Goal: Obtain resource: Obtain resource

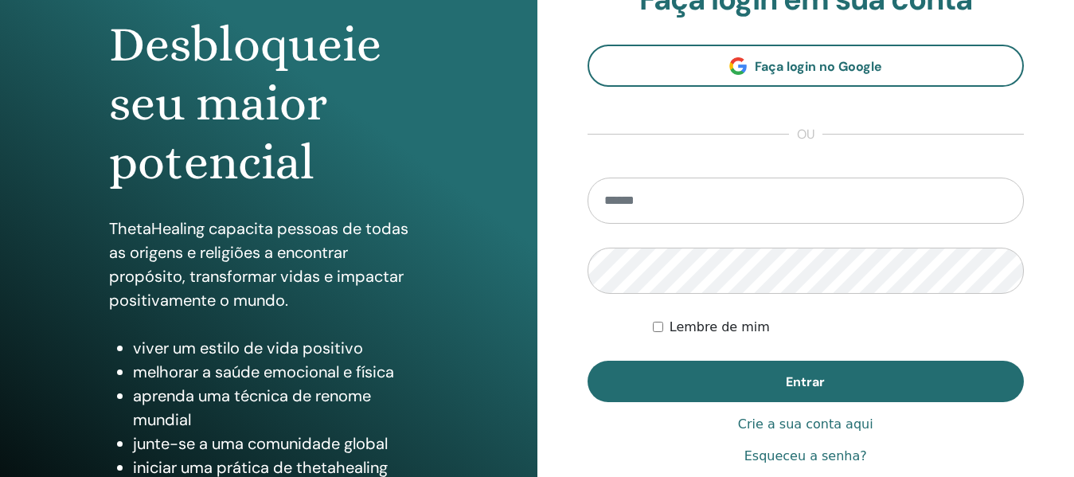
scroll to position [159, 0]
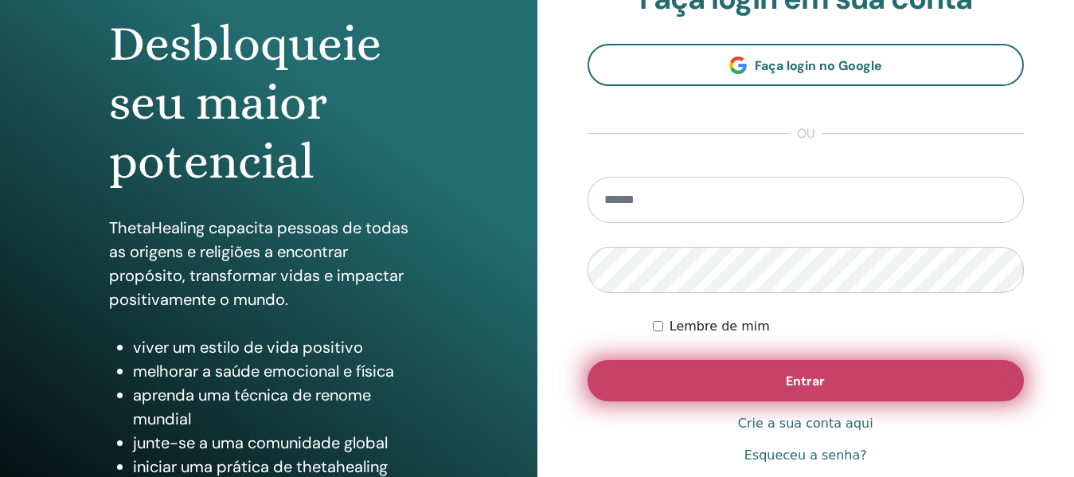
type input "**********"
click at [759, 377] on button "Entrar" at bounding box center [806, 380] width 437 height 41
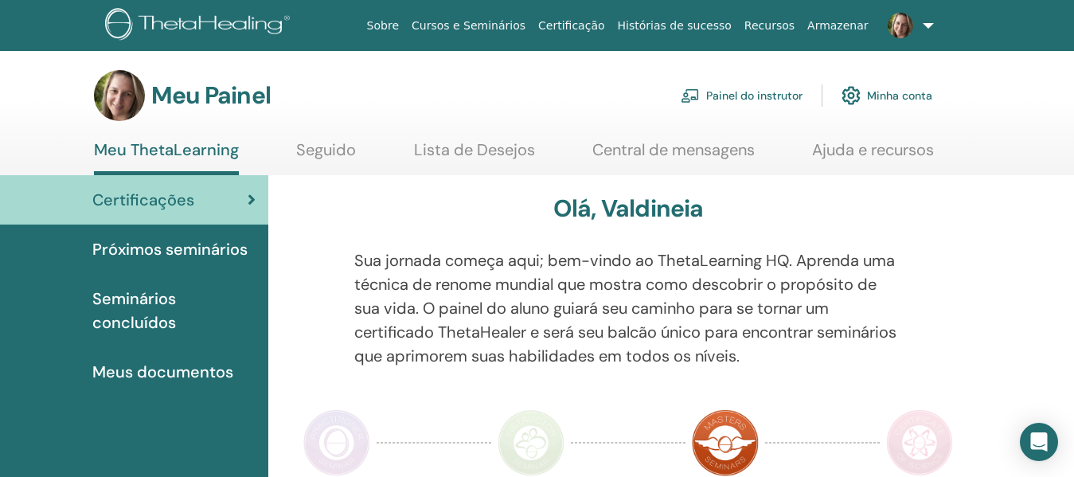
click at [161, 201] on font "Certificações" at bounding box center [143, 199] width 102 height 21
click at [162, 374] on font "Meus documentos" at bounding box center [162, 371] width 141 height 21
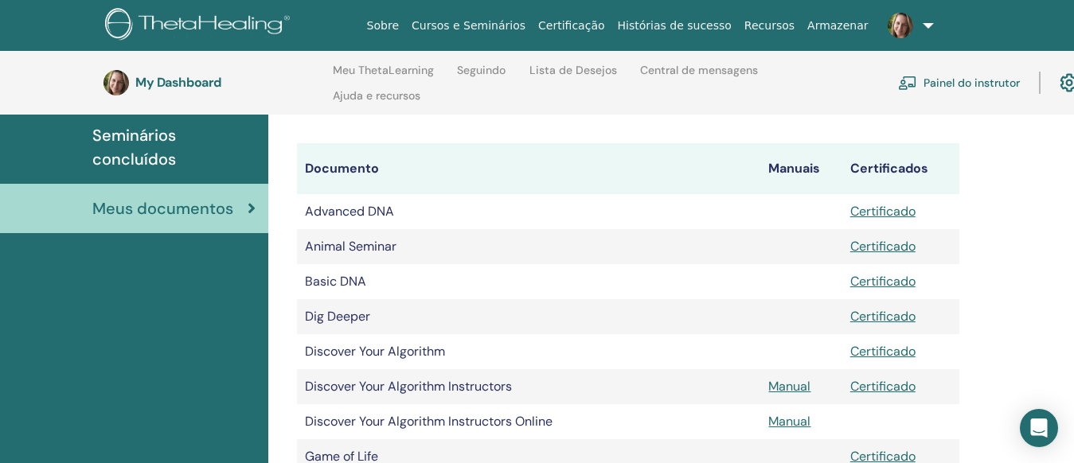
scroll to position [143, 0]
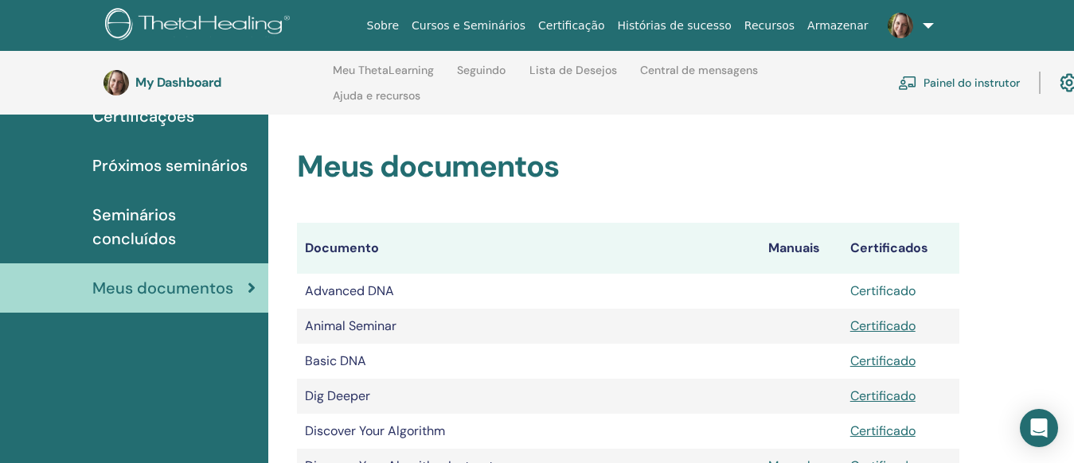
click at [885, 288] on link "Certificado" at bounding box center [882, 291] width 65 height 17
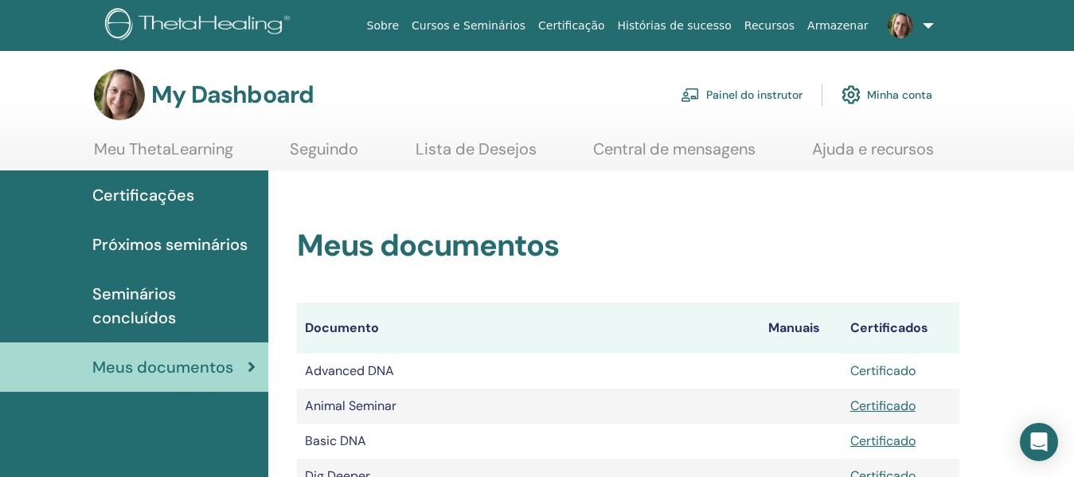
scroll to position [0, 0]
